Goal: Task Accomplishment & Management: Use online tool/utility

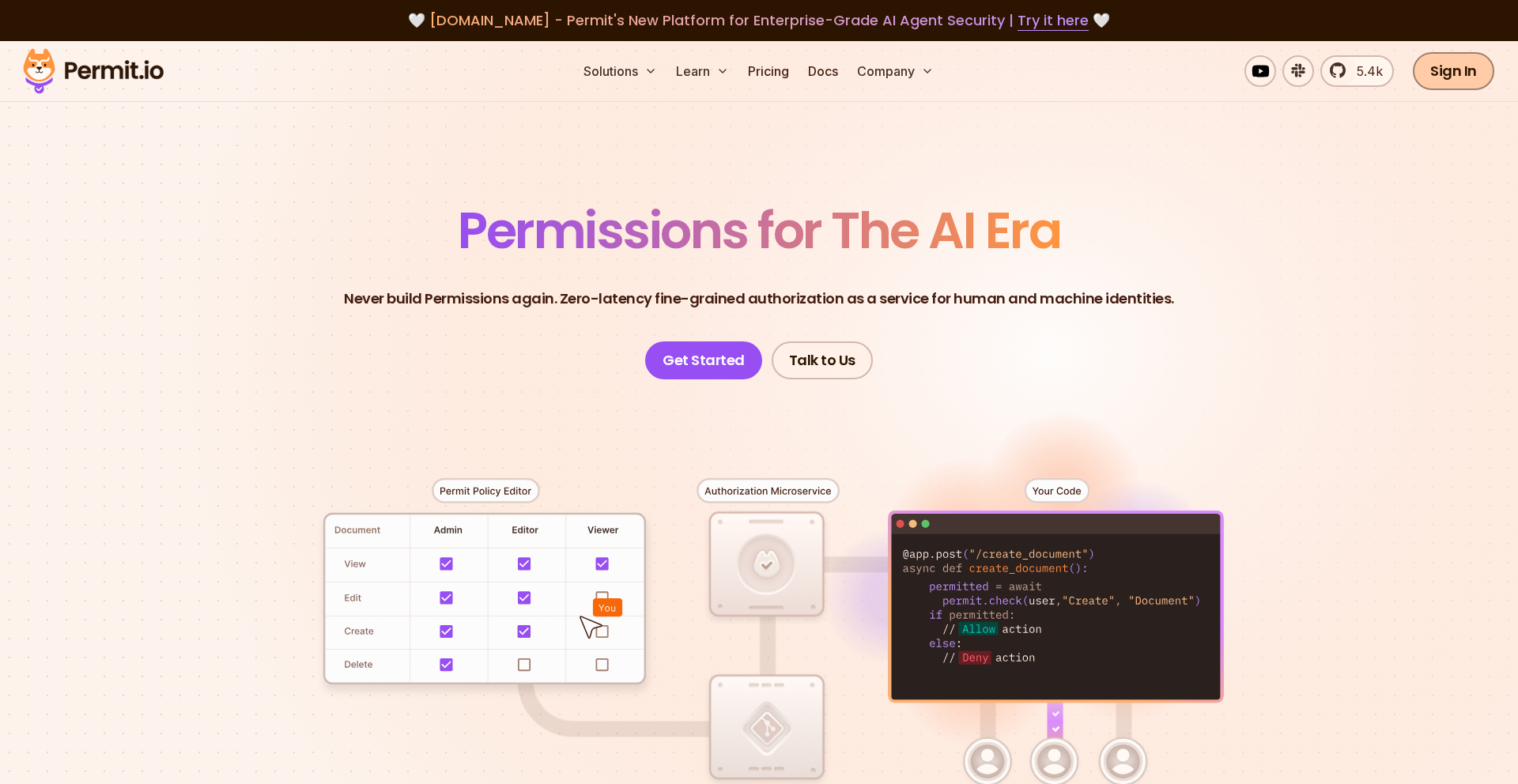
click at [1479, 75] on link "Sign In" at bounding box center [1453, 70] width 82 height 38
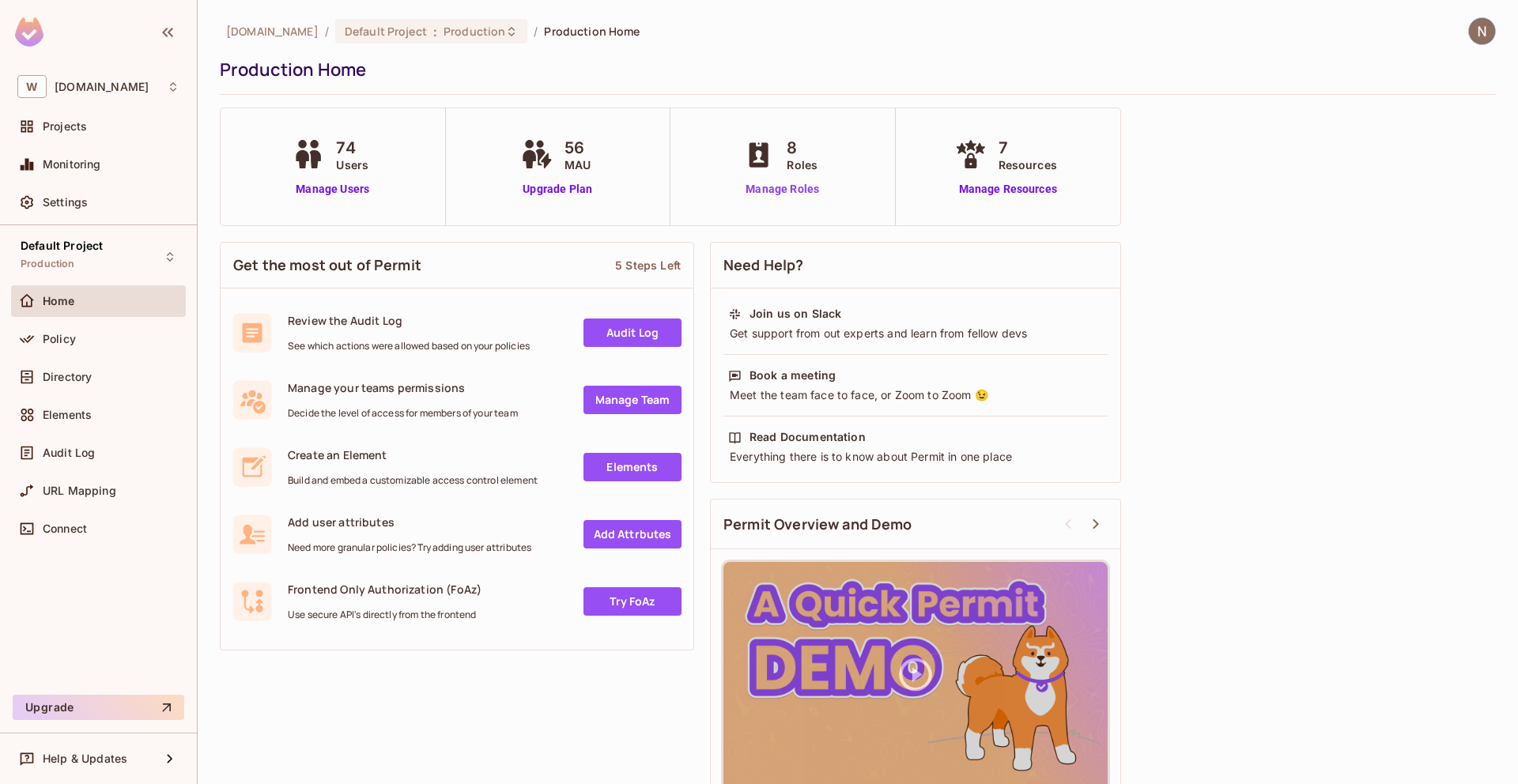
click at [784, 189] on link "Manage Roles" at bounding box center [782, 189] width 86 height 17
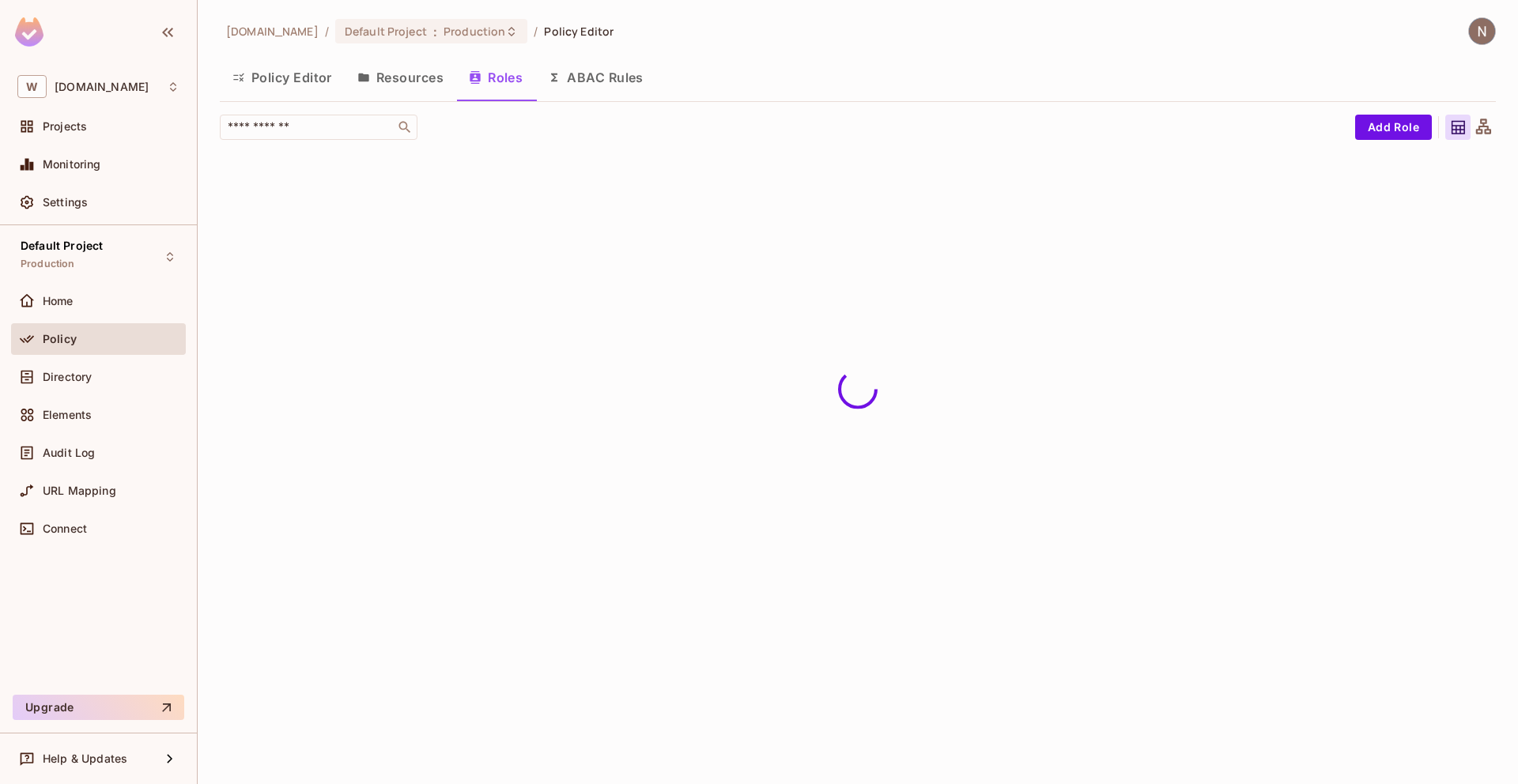
click at [391, 79] on button "Resources" at bounding box center [400, 77] width 111 height 40
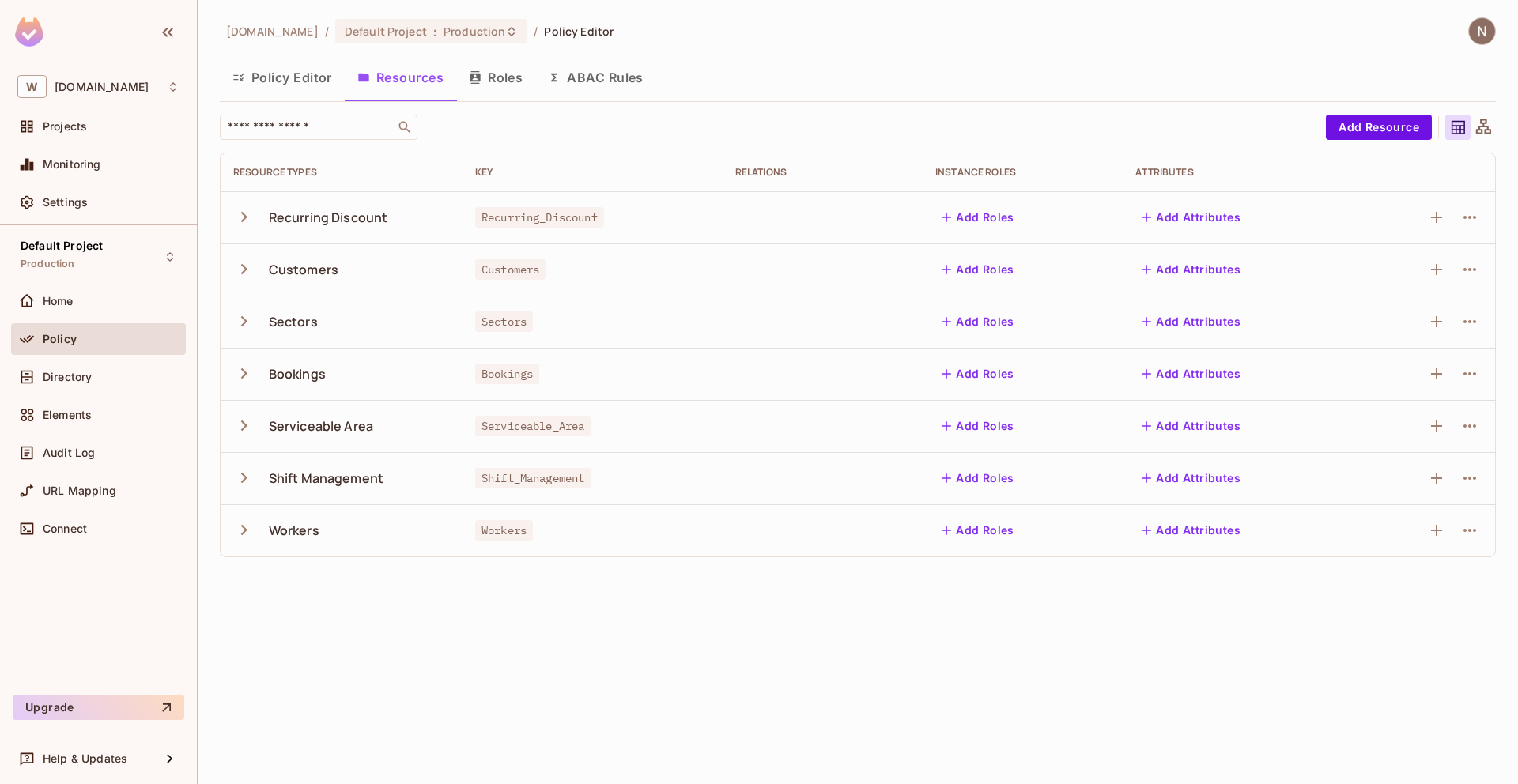
click at [302, 70] on button "Policy Editor" at bounding box center [282, 77] width 125 height 40
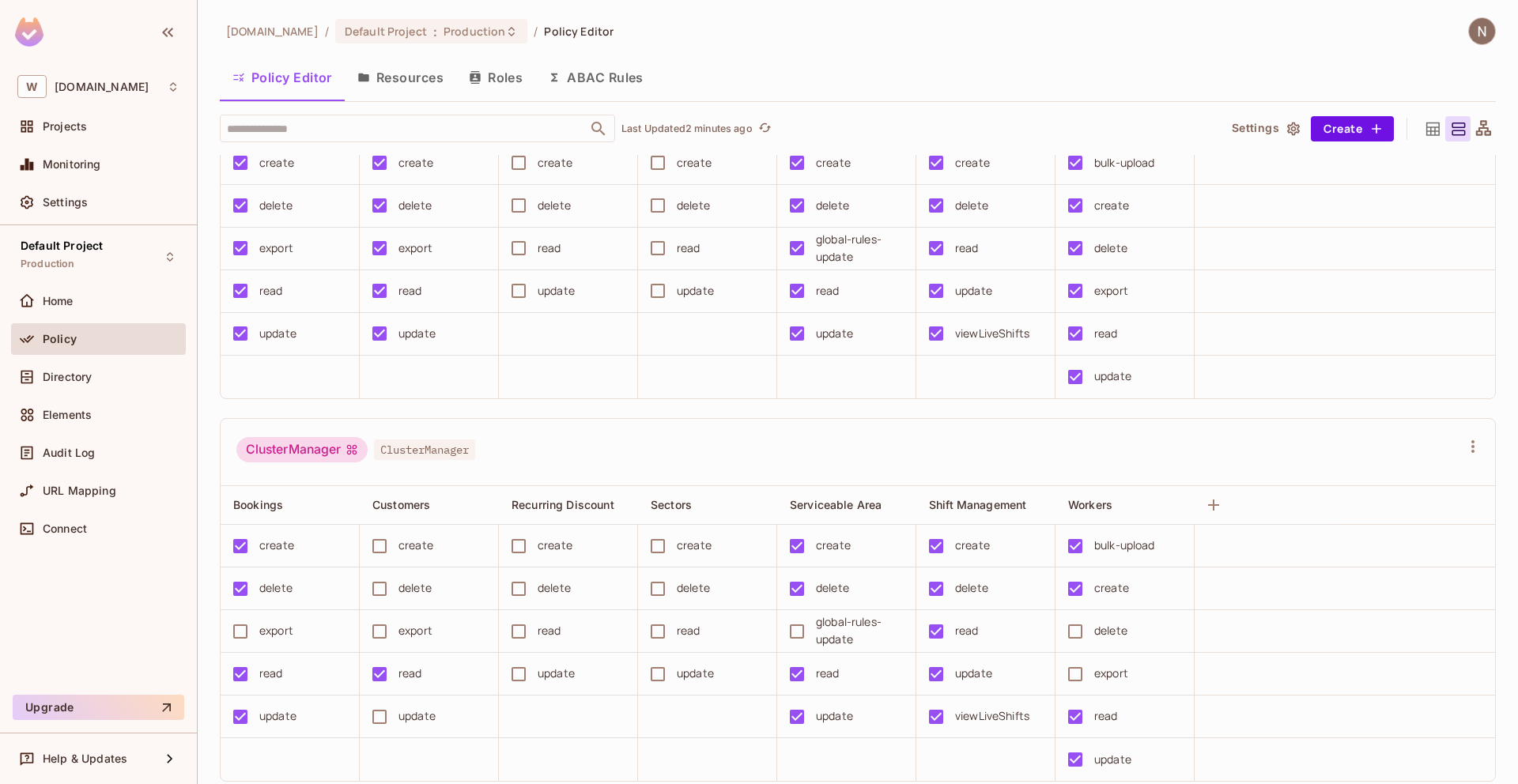
scroll to position [120, 0]
